Goal: Transaction & Acquisition: Obtain resource

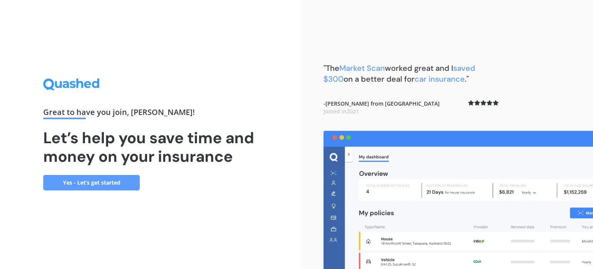
click at [94, 182] on link "Yes - Let’s get started" at bounding box center [91, 182] width 97 height 15
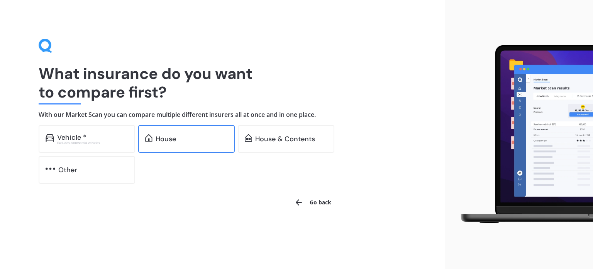
click at [170, 140] on div "House" at bounding box center [166, 139] width 20 height 8
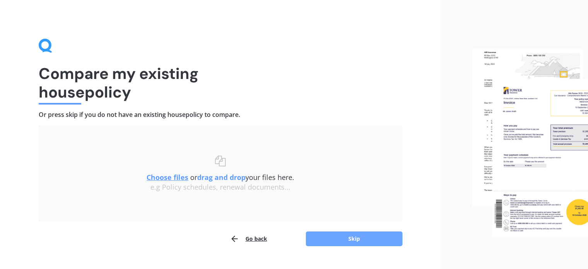
click at [353, 236] on button "Skip" at bounding box center [354, 238] width 97 height 15
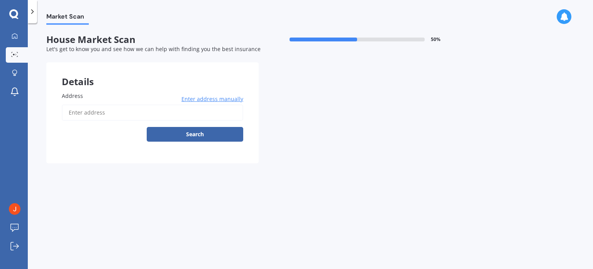
click at [88, 97] on label "Address" at bounding box center [151, 96] width 179 height 8
click at [88, 104] on input "Address" at bounding box center [153, 112] width 182 height 16
type input "[STREET_ADDRESS][PERSON_NAME]"
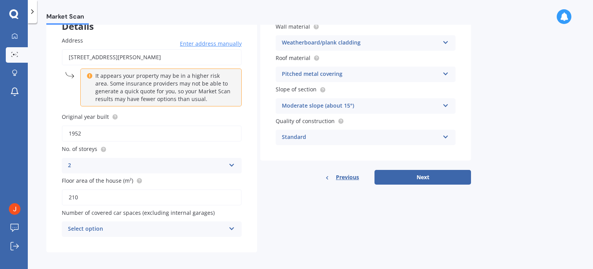
scroll to position [58, 0]
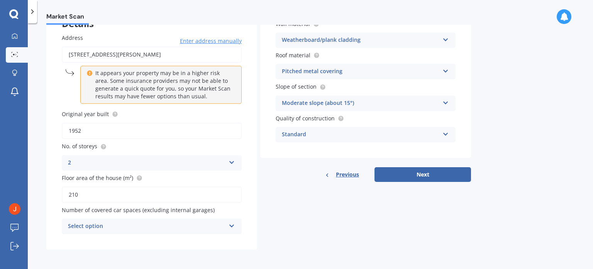
click at [233, 224] on icon at bounding box center [232, 223] width 7 height 5
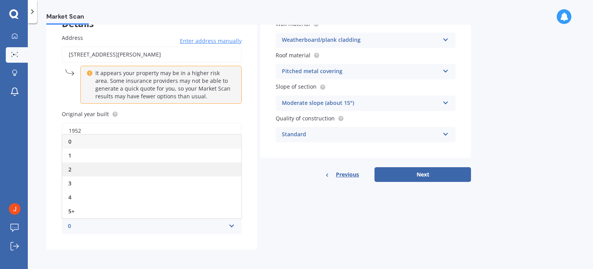
click at [134, 168] on div "2" at bounding box center [151, 169] width 179 height 14
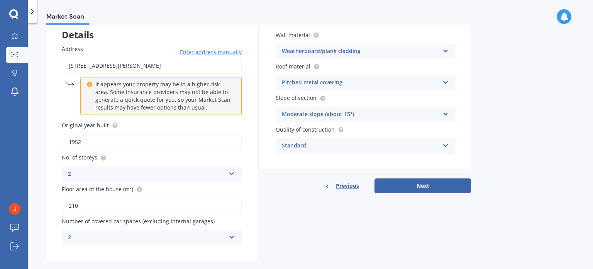
scroll to position [48, 0]
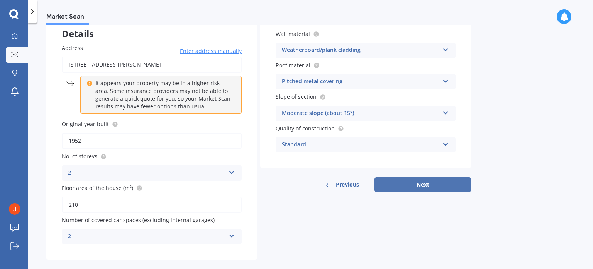
click at [420, 185] on button "Next" at bounding box center [423, 184] width 97 height 15
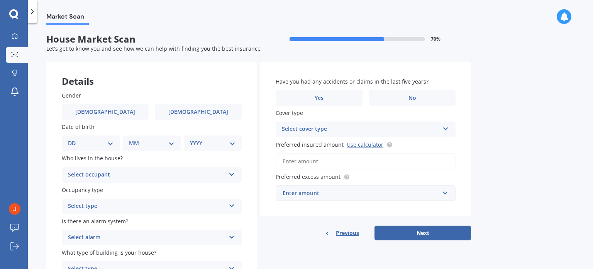
scroll to position [0, 0]
click at [114, 113] on label "Male" at bounding box center [105, 111] width 87 height 15
click at [0, 0] on input "Male" at bounding box center [0, 0] width 0 height 0
click at [112, 142] on select "DD 01 02 03 04 05 06 07 08 09 10 11 12 13 14 15 16 17 18 19 20 21 22 23 24 25 2…" at bounding box center [91, 143] width 46 height 9
click at [516, 57] on div "Market Scan House Market Scan 70 % Let's get to know you and see how we can hel…" at bounding box center [311, 147] width 566 height 245
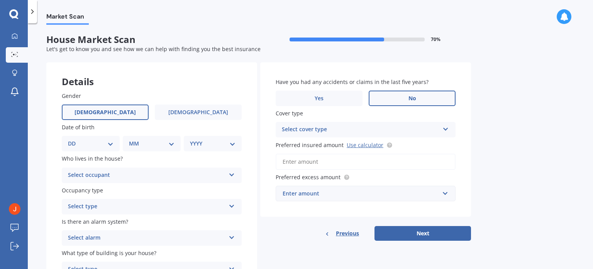
click at [415, 101] on span "No" at bounding box center [413, 98] width 8 height 7
click at [0, 0] on input "No" at bounding box center [0, 0] width 0 height 0
click at [447, 128] on icon at bounding box center [446, 127] width 7 height 5
click at [429, 143] on div "High" at bounding box center [365, 145] width 179 height 14
click at [332, 162] on input "Preferred insured amount Use calculator" at bounding box center [366, 161] width 180 height 16
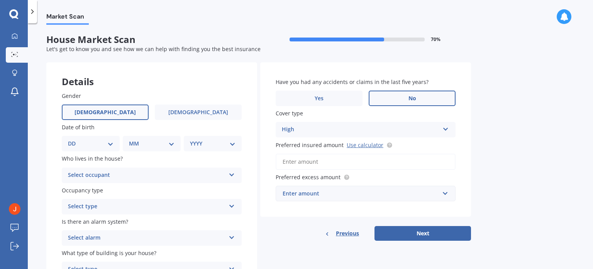
click at [526, 117] on div "Market Scan House Market Scan 70 % Let's get to know you and see how we can hel…" at bounding box center [311, 147] width 566 height 245
click at [368, 146] on link "Use calculator" at bounding box center [365, 144] width 37 height 7
click at [314, 160] on input "Preferred insured amount Use calculator" at bounding box center [366, 161] width 180 height 16
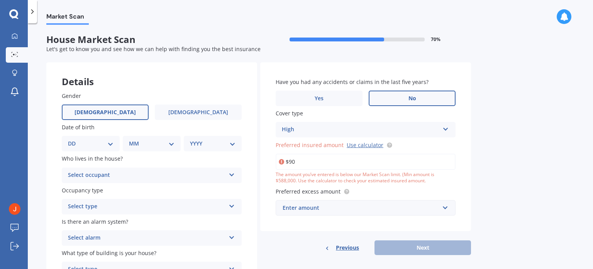
type input "$9"
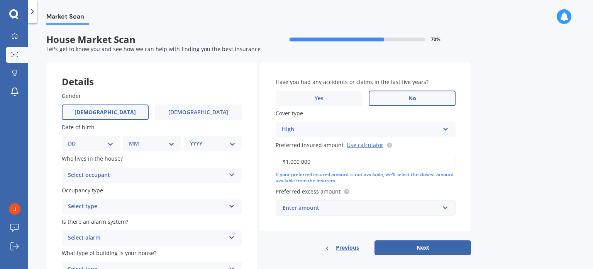
type input "$1,000,000"
click at [446, 209] on input "text" at bounding box center [363, 207] width 173 height 15
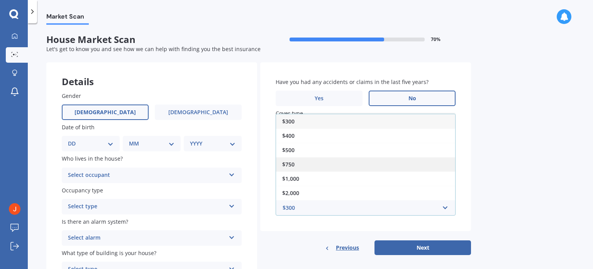
click at [358, 163] on div "$750" at bounding box center [365, 164] width 179 height 14
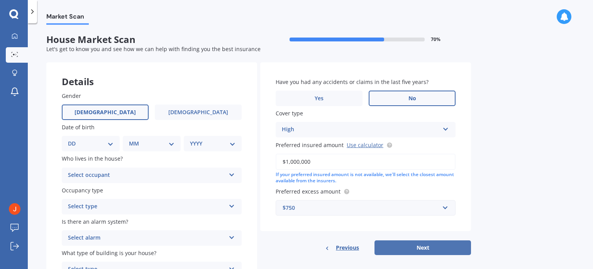
click at [421, 247] on button "Next" at bounding box center [423, 247] width 97 height 15
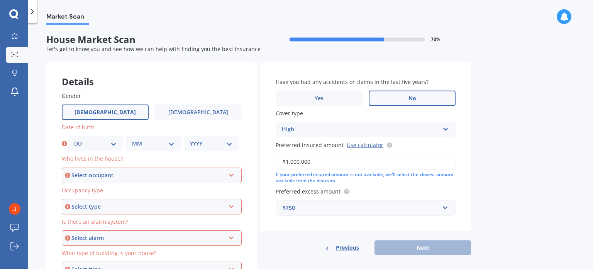
click at [114, 143] on select "DD 01 02 03 04 05 06 07 08 09 10 11 12 13 14 15 16 17 18 19 20 21 22 23 24 25 2…" at bounding box center [95, 143] width 43 height 9
select select "29"
click at [74, 139] on select "DD 01 02 03 04 05 06 07 08 09 10 11 12 13 14 15 16 17 18 19 20 21 22 23 24 25 2…" at bounding box center [95, 143] width 43 height 9
click at [171, 143] on select "MM 01 02 03 04 05 06 07 08 09 10 11 12" at bounding box center [153, 143] width 43 height 9
select select "12"
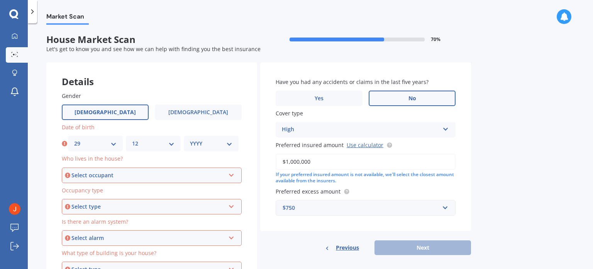
click at [132, 139] on select "MM 01 02 03 04 05 06 07 08 09 10 11 12" at bounding box center [153, 143] width 43 height 9
click at [229, 143] on select "YYYY 2009 2008 2007 2006 2005 2004 2003 2002 2001 2000 1999 1998 1997 1996 1995…" at bounding box center [211, 143] width 43 height 9
select select "1950"
click at [190, 139] on select "YYYY 2009 2008 2007 2006 2005 2004 2003 2002 2001 2000 1999 1998 1997 1996 1995…" at bounding box center [211, 143] width 43 height 9
click at [233, 173] on icon at bounding box center [231, 173] width 7 height 5
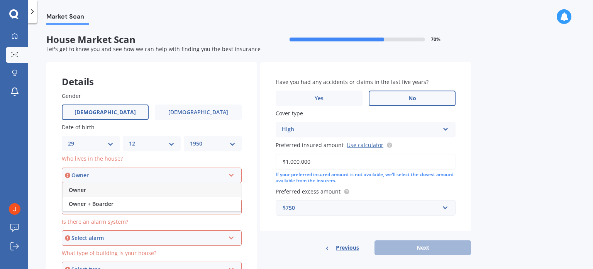
click at [211, 189] on div "Owner" at bounding box center [152, 190] width 179 height 14
click at [234, 208] on div "Select type Permanent Holiday (without tenancy)" at bounding box center [152, 206] width 180 height 15
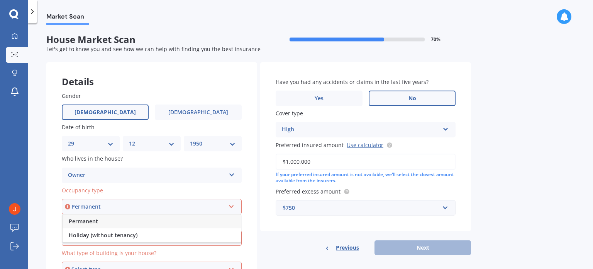
click at [213, 224] on div "Permanent" at bounding box center [152, 221] width 179 height 14
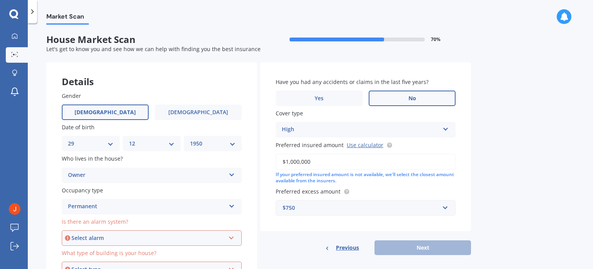
click at [233, 238] on icon at bounding box center [231, 235] width 7 height 5
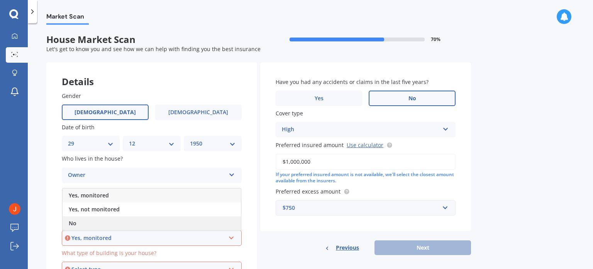
click at [218, 225] on div "No" at bounding box center [152, 223] width 179 height 14
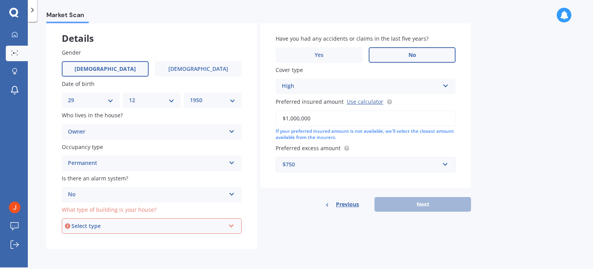
scroll to position [44, 0]
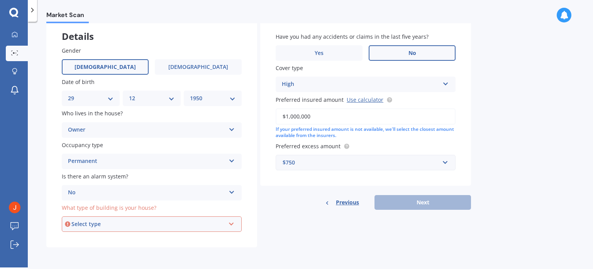
click at [233, 225] on icon at bounding box center [231, 221] width 7 height 5
click at [86, 180] on span "Freestanding" at bounding box center [86, 180] width 34 height 7
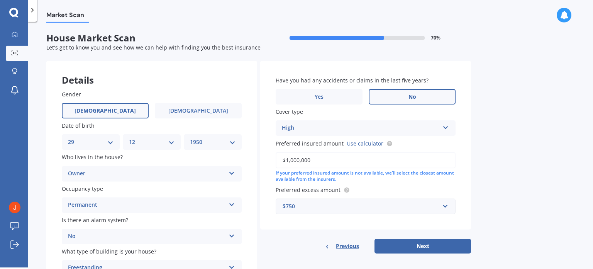
scroll to position [6, 0]
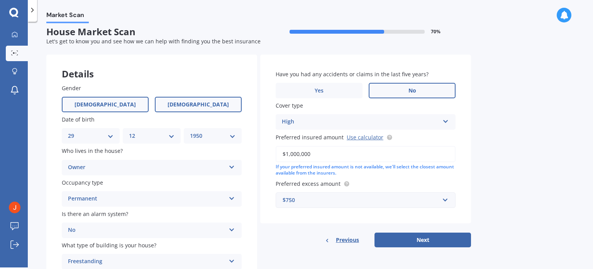
click at [198, 105] on span "Female" at bounding box center [198, 104] width 61 height 7
click at [0, 0] on input "Female" at bounding box center [0, 0] width 0 height 0
click at [118, 109] on label "Male" at bounding box center [105, 104] width 87 height 15
click at [0, 0] on input "Male" at bounding box center [0, 0] width 0 height 0
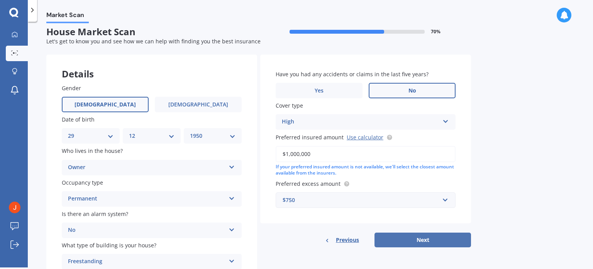
click at [425, 238] on button "Next" at bounding box center [423, 239] width 97 height 15
select select "29"
select select "12"
select select "1950"
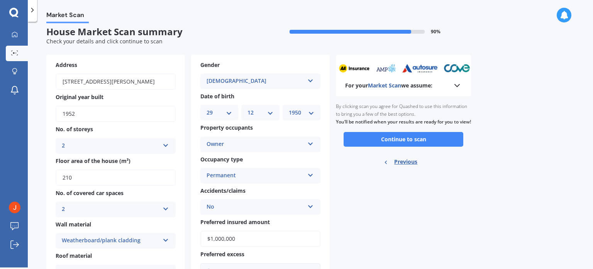
scroll to position [0, 0]
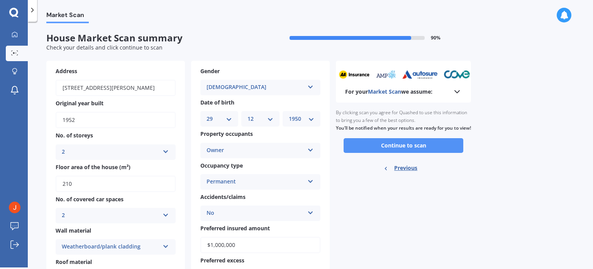
click at [396, 153] on button "Continue to scan" at bounding box center [404, 145] width 120 height 15
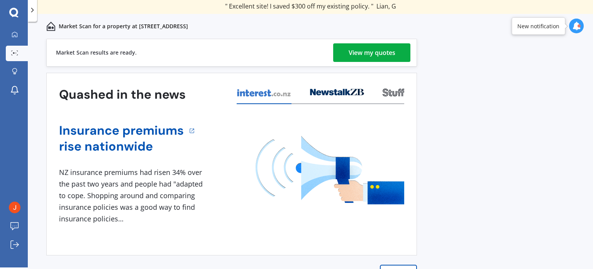
click at [360, 53] on div "View my quotes" at bounding box center [372, 52] width 47 height 19
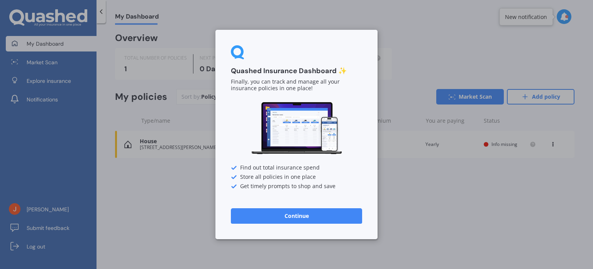
click at [294, 213] on button "Continue" at bounding box center [296, 215] width 131 height 15
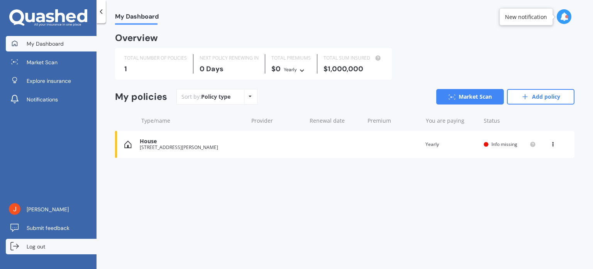
click at [39, 247] on span "Log out" at bounding box center [36, 246] width 19 height 8
